Goal: Task Accomplishment & Management: Manage account settings

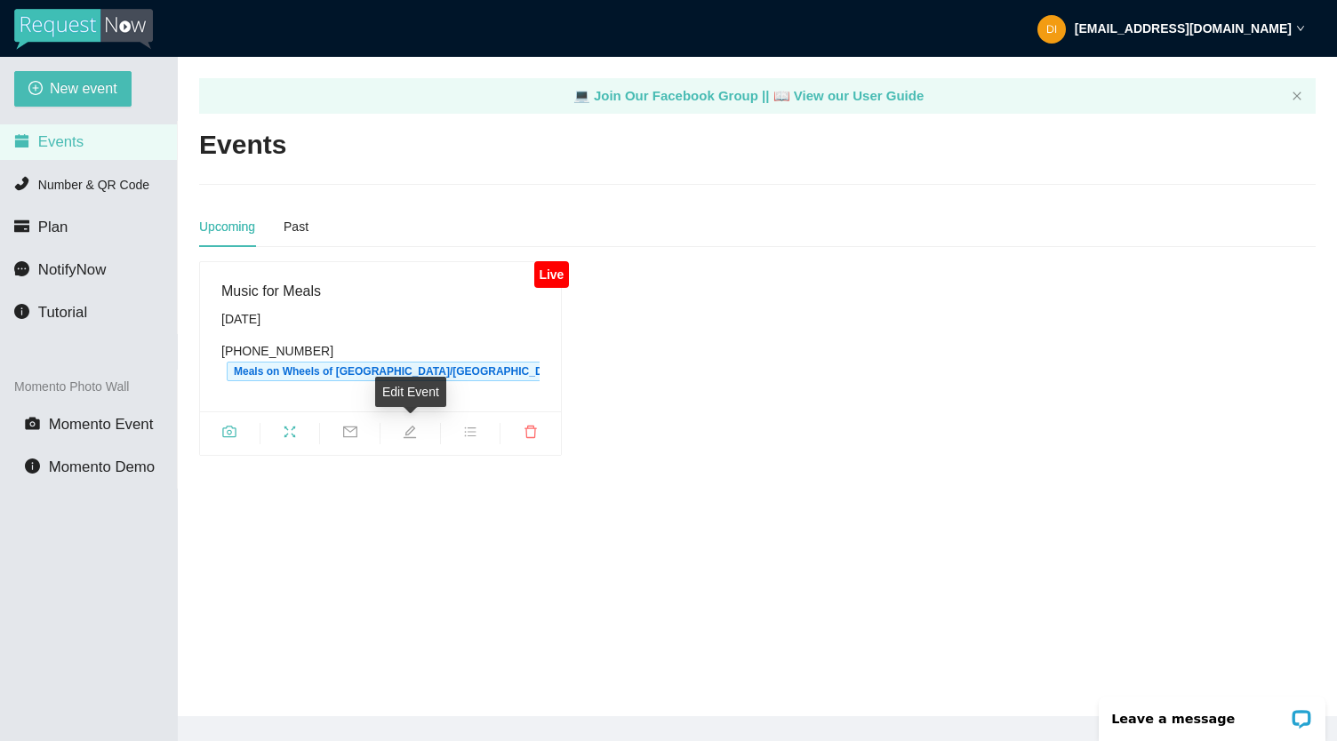
click at [412, 443] on ul at bounding box center [380, 434] width 361 height 44
click at [1289, 27] on strong "[EMAIL_ADDRESS][DOMAIN_NAME]" at bounding box center [1183, 28] width 217 height 14
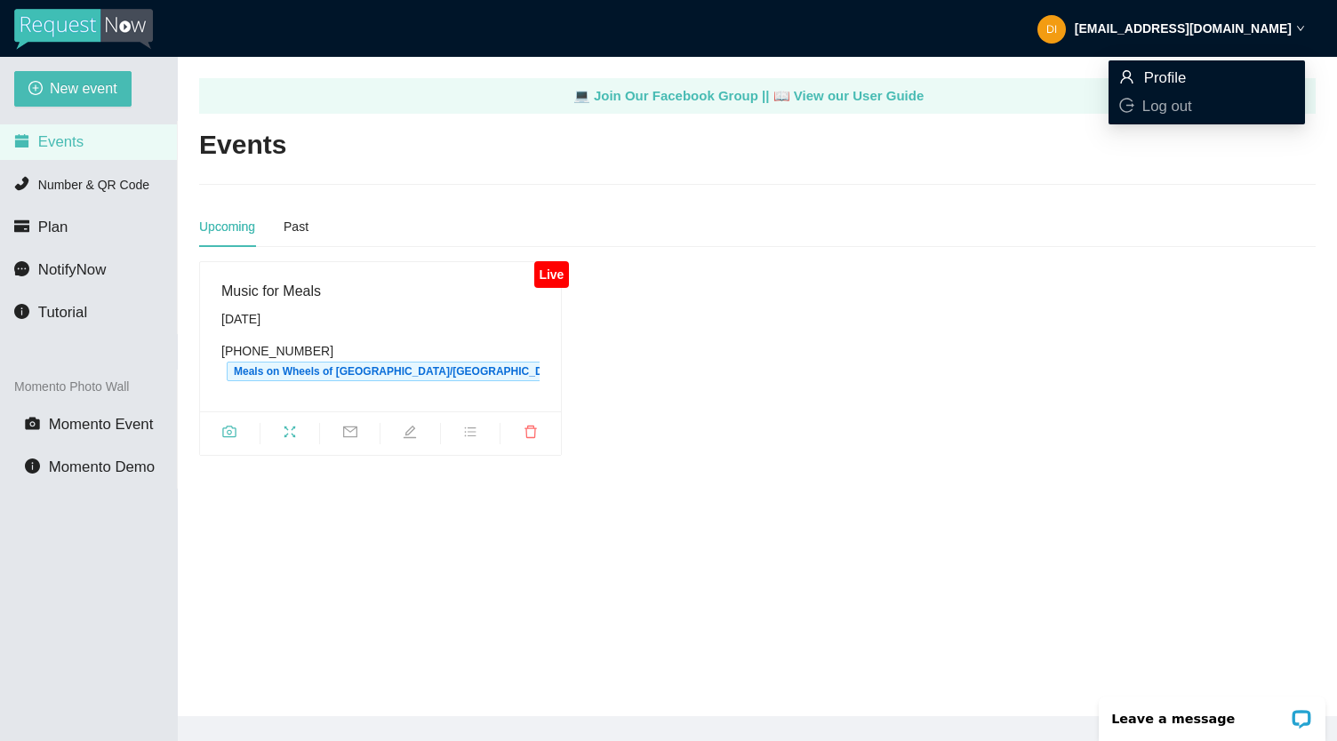
click at [1216, 79] on span "Profile" at bounding box center [1206, 78] width 175 height 20
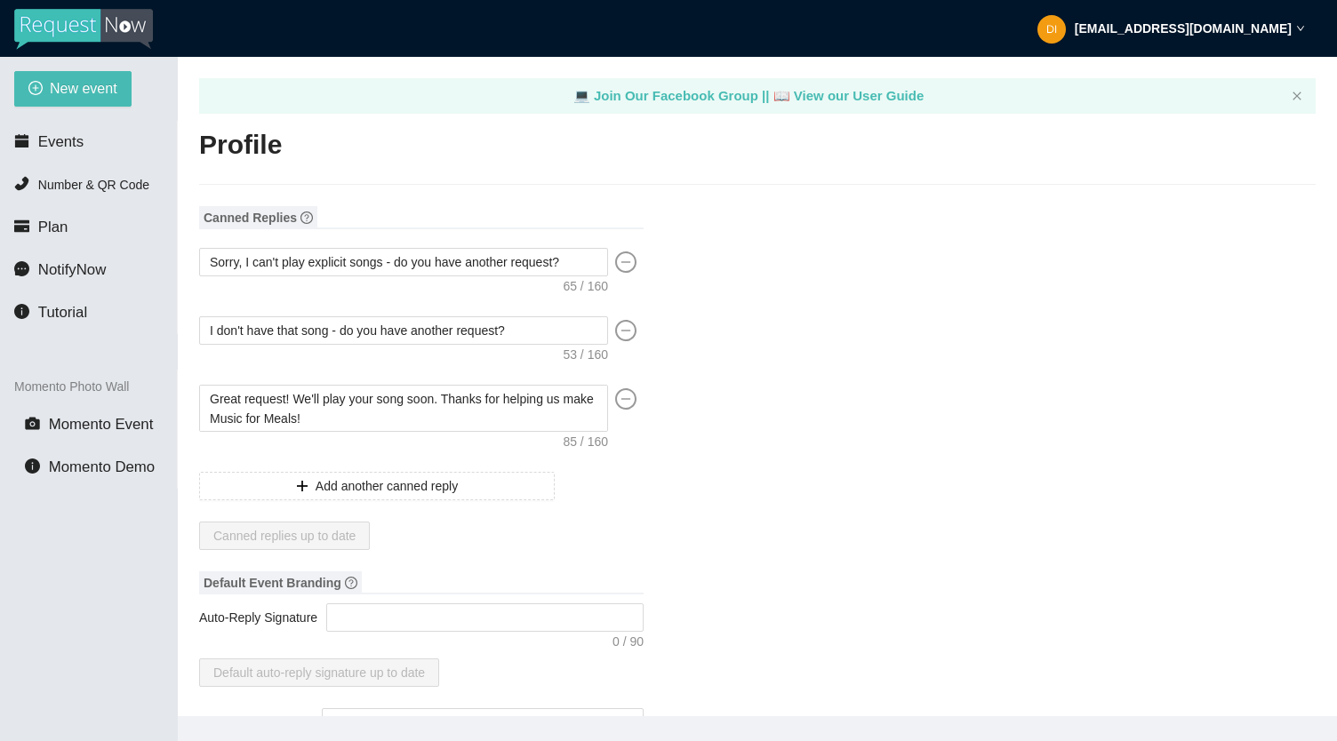
type input "[PERSON_NAME] Sound"
type input "Meals on Wheels of [GEOGRAPHIC_DATA]/[GEOGRAPHIC_DATA]"
type input "DJ"
type input "[PHONE_NUMBER]"
type input "[EMAIL_ADDRESS][DOMAIN_NAME]"
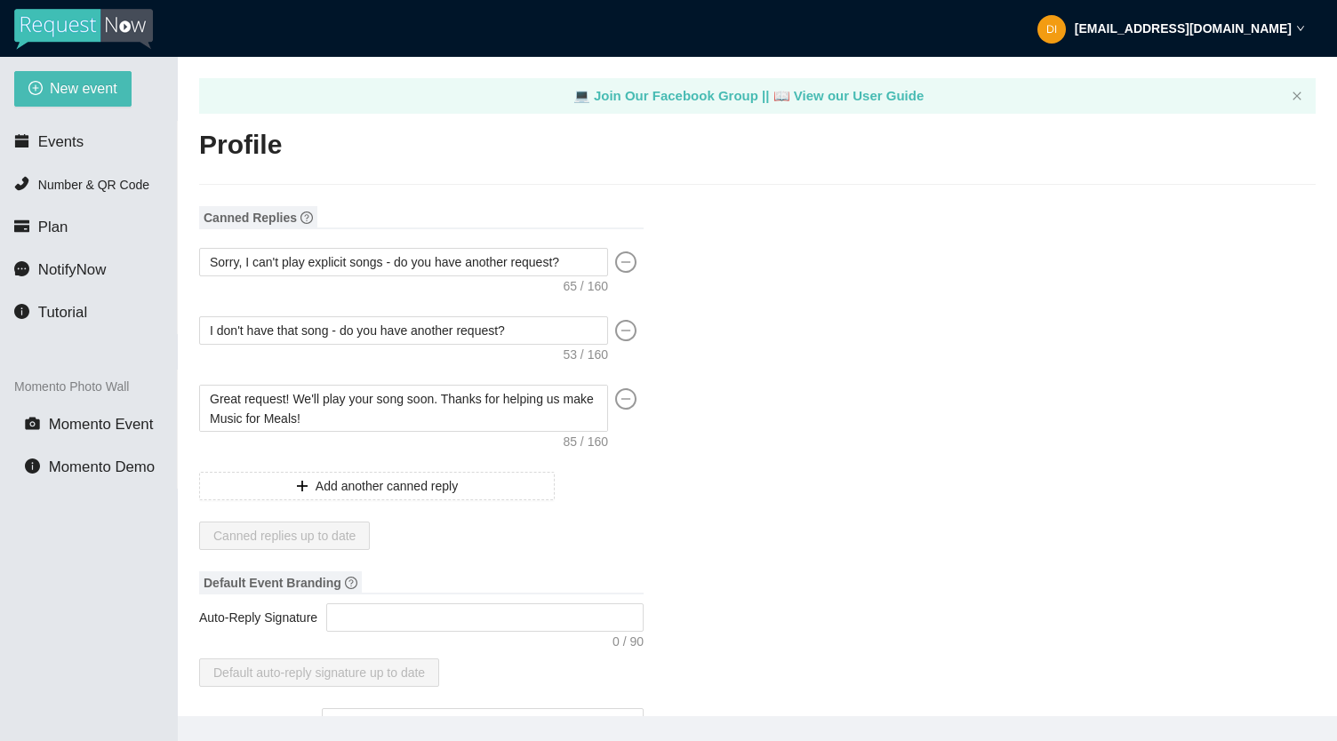
type input "[URL][DOMAIN_NAME]"
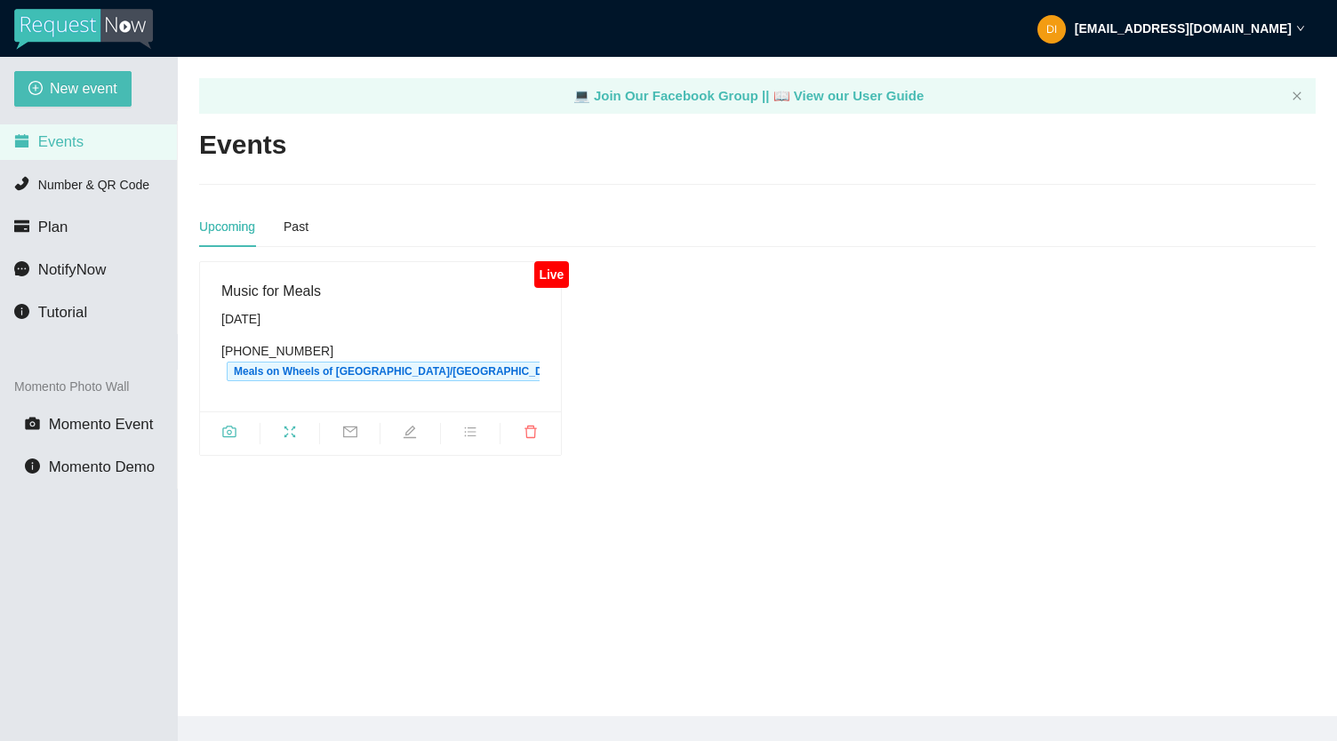
click at [57, 133] on span "Events" at bounding box center [60, 141] width 45 height 17
click at [410, 433] on icon "edit" at bounding box center [410, 432] width 12 height 12
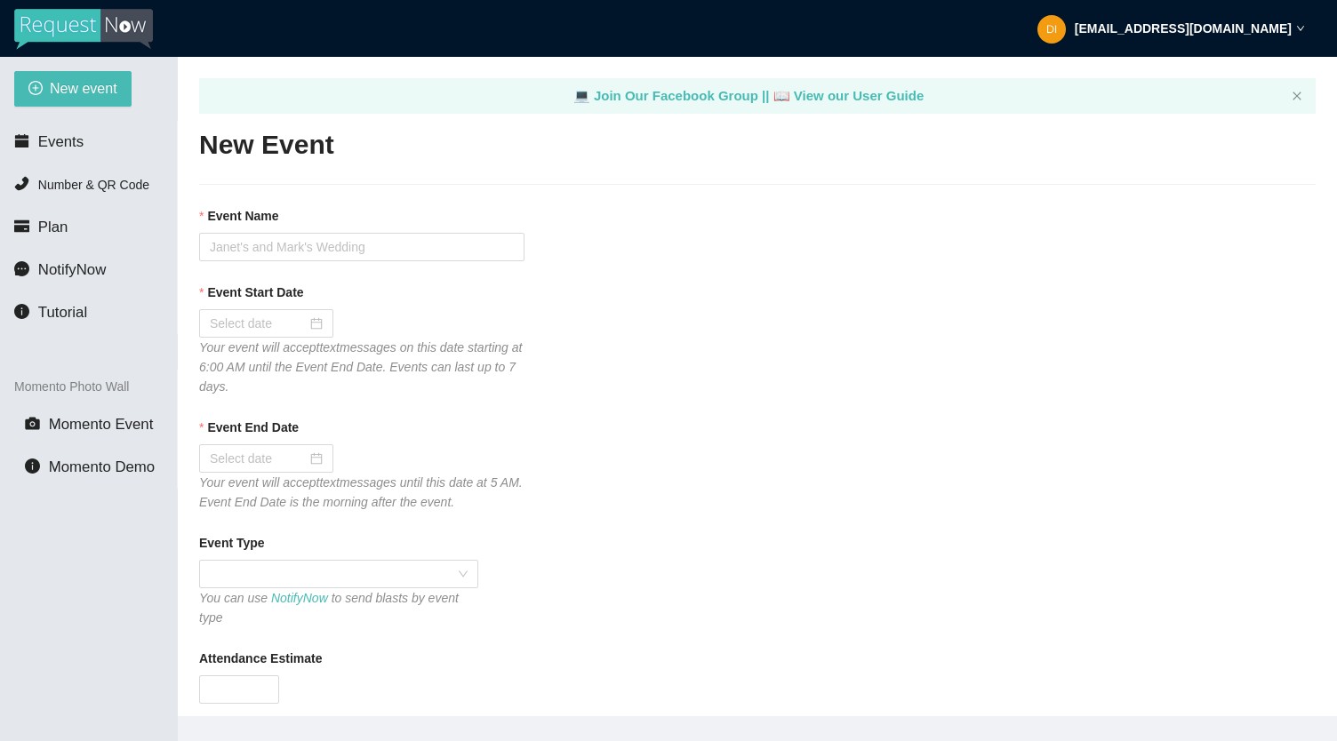
type textarea "Thank you for your request! We can't wait to see you on the dance floor!"
type input "Music for Meals"
type input "[DATE]"
type input "300"
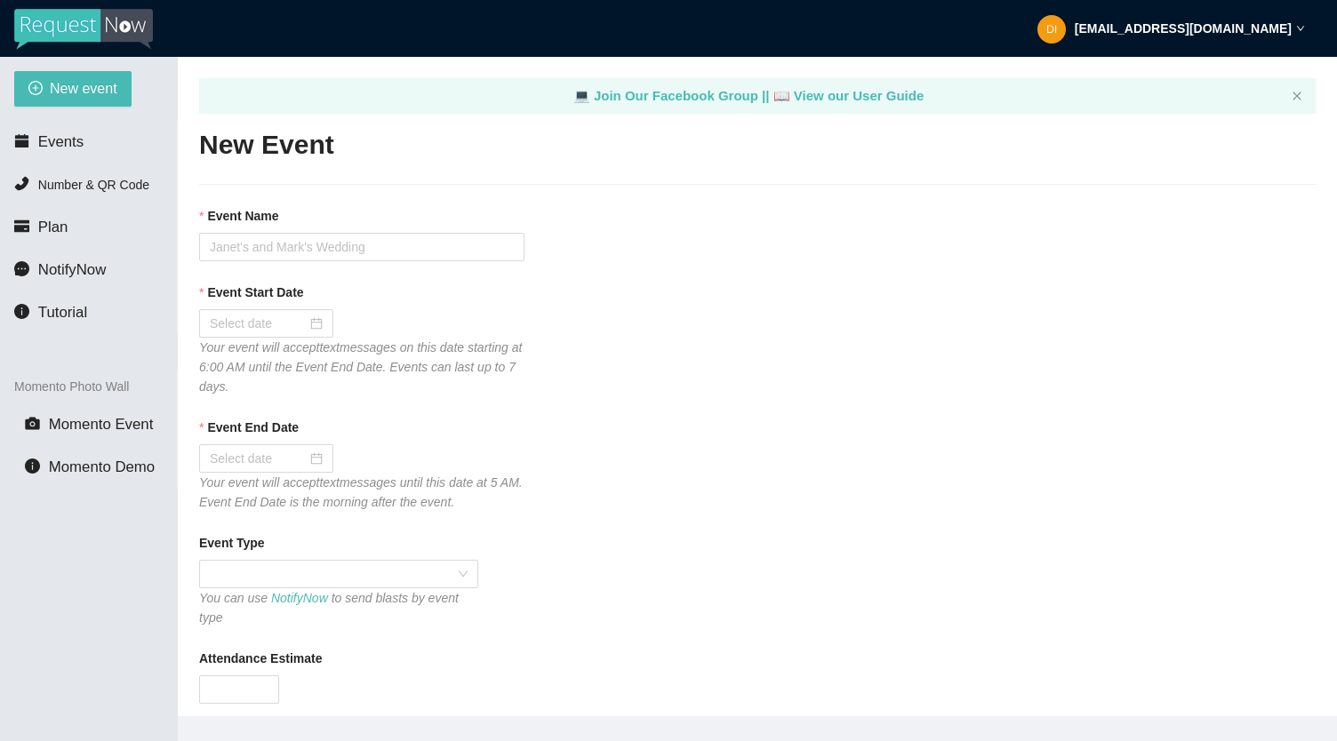
type textarea "Thank you for your request! We can't wait to see you on the dance floor!"
checkbox input "false"
checkbox input "true"
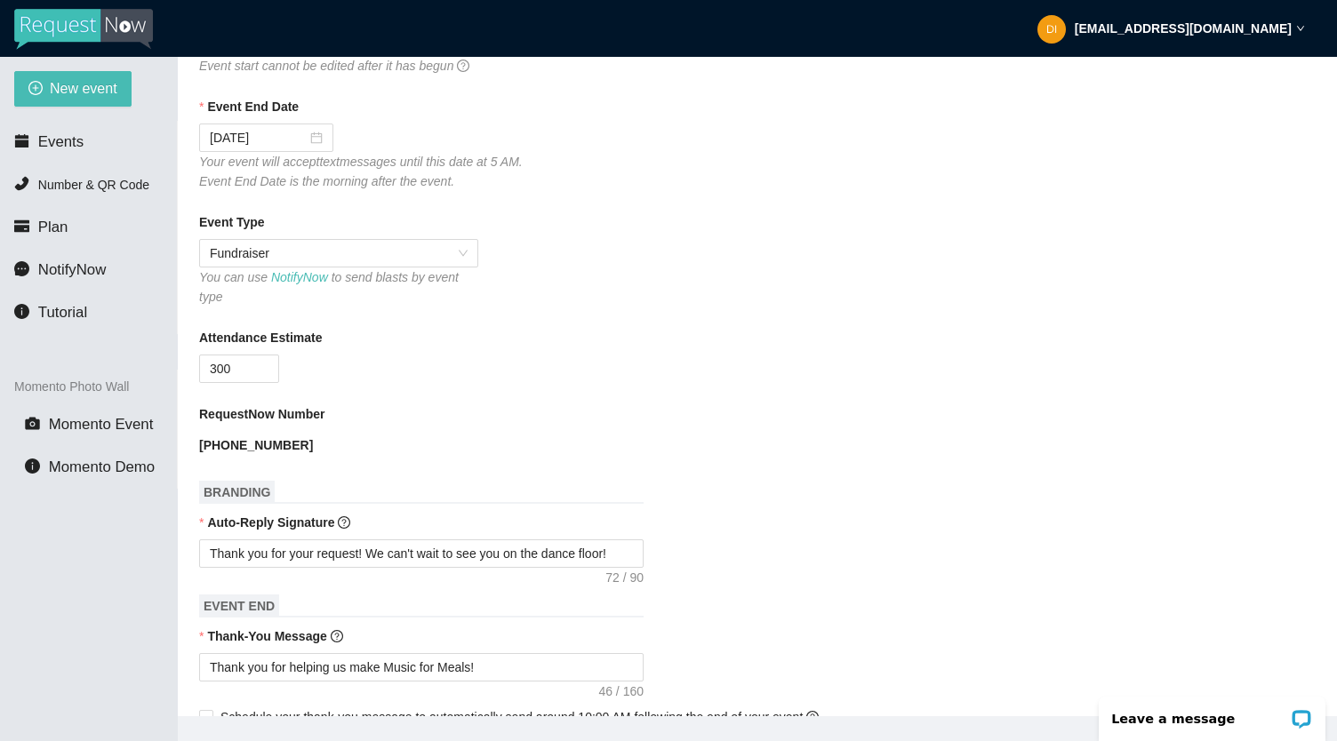
scroll to position [676, 0]
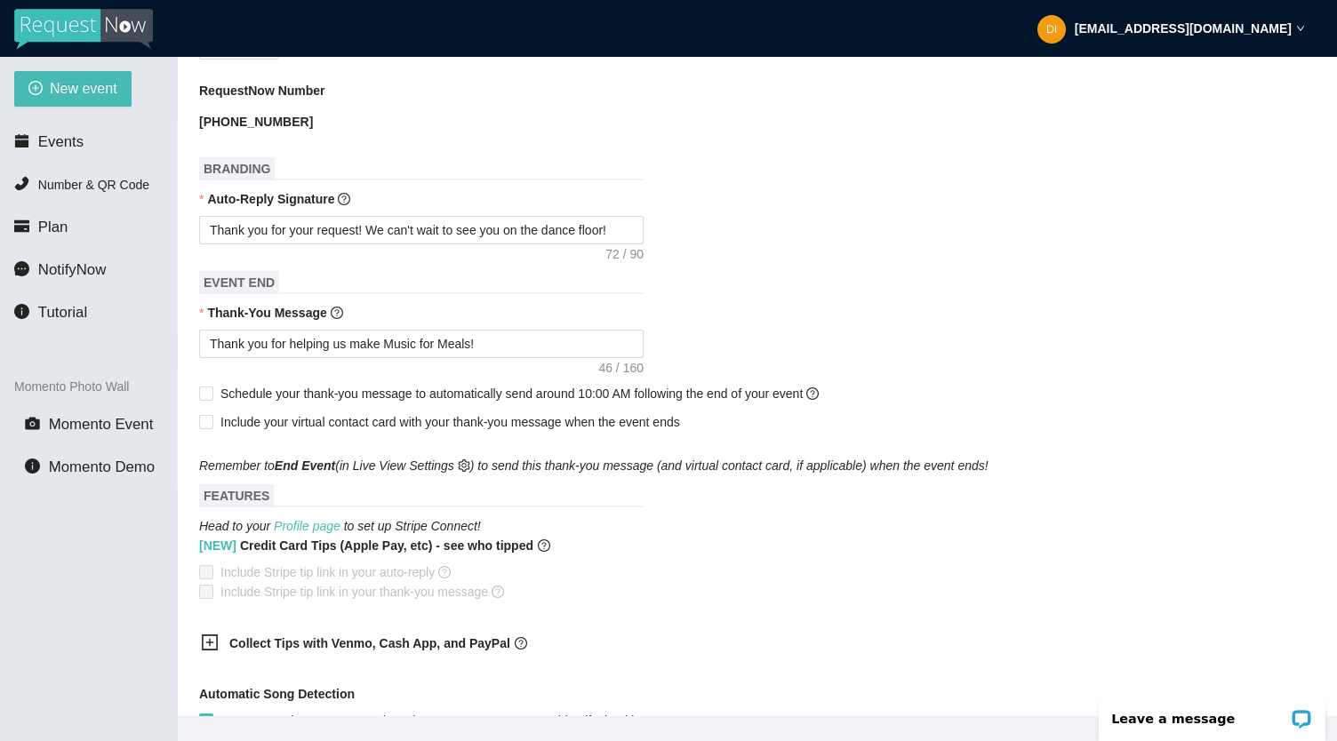
click at [1214, 47] on div "[EMAIL_ADDRESS][DOMAIN_NAME]" at bounding box center [1171, 28] width 268 height 57
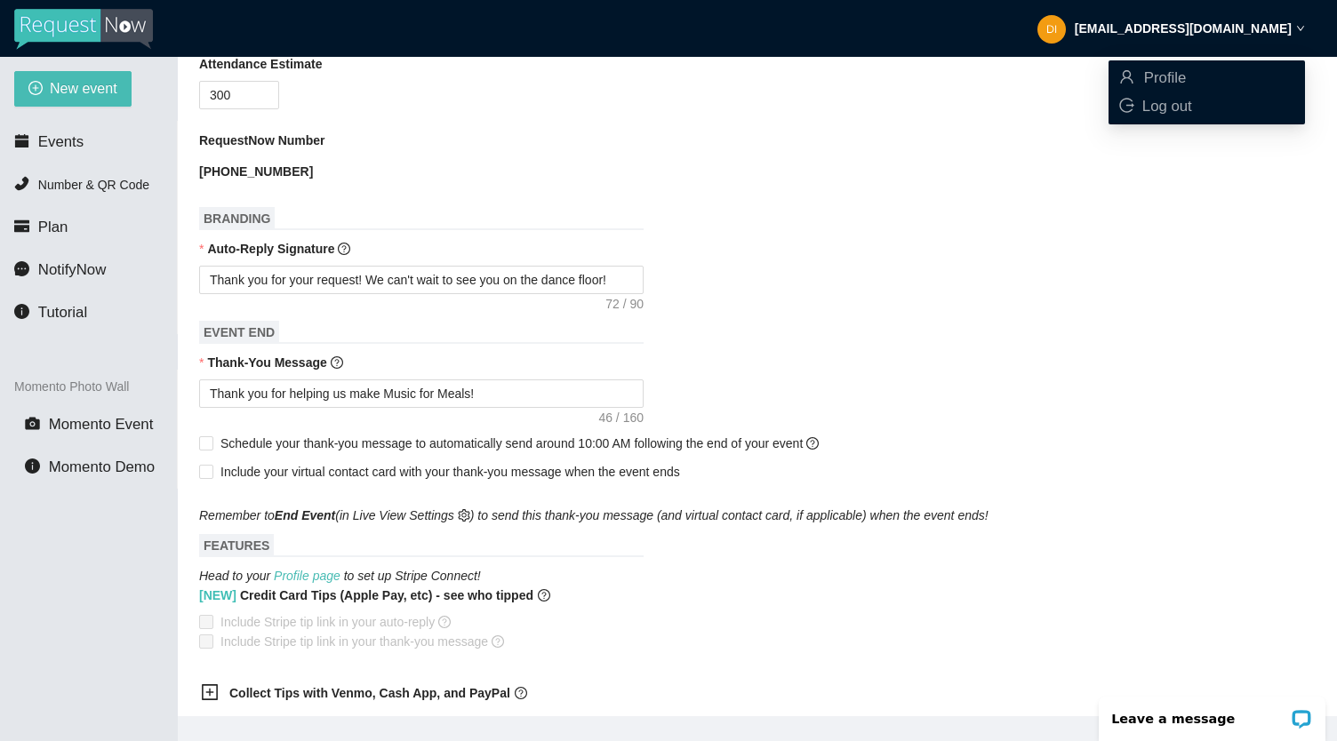
scroll to position [580, 0]
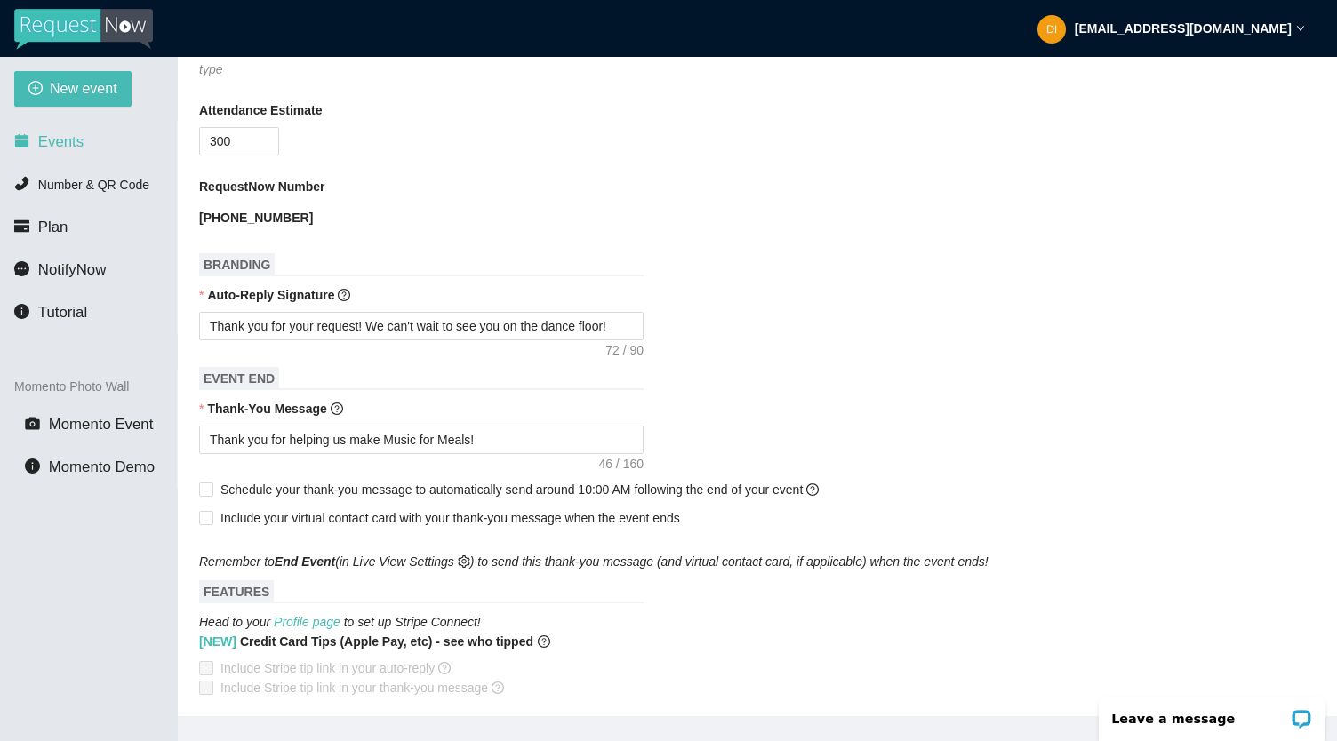
click at [56, 141] on span "Events" at bounding box center [60, 141] width 45 height 17
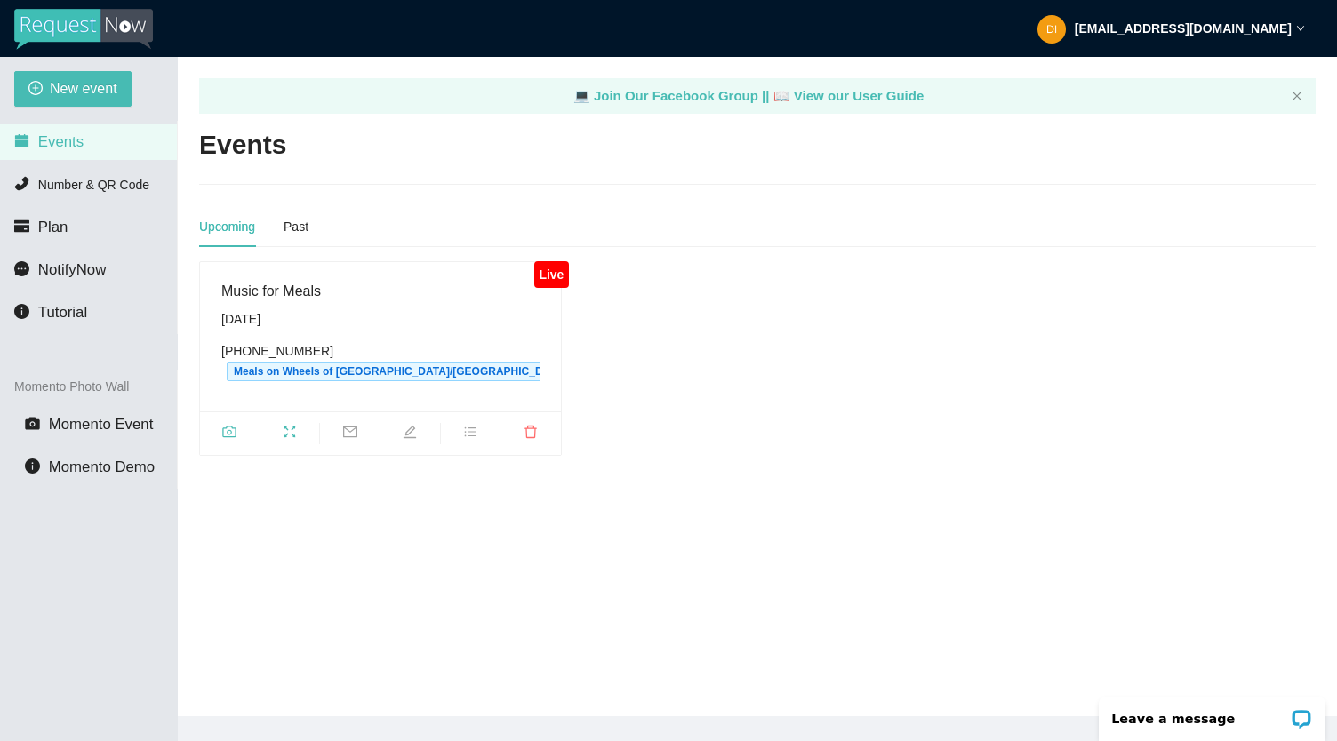
scroll to position [4, 0]
